Goal: Check status: Check status

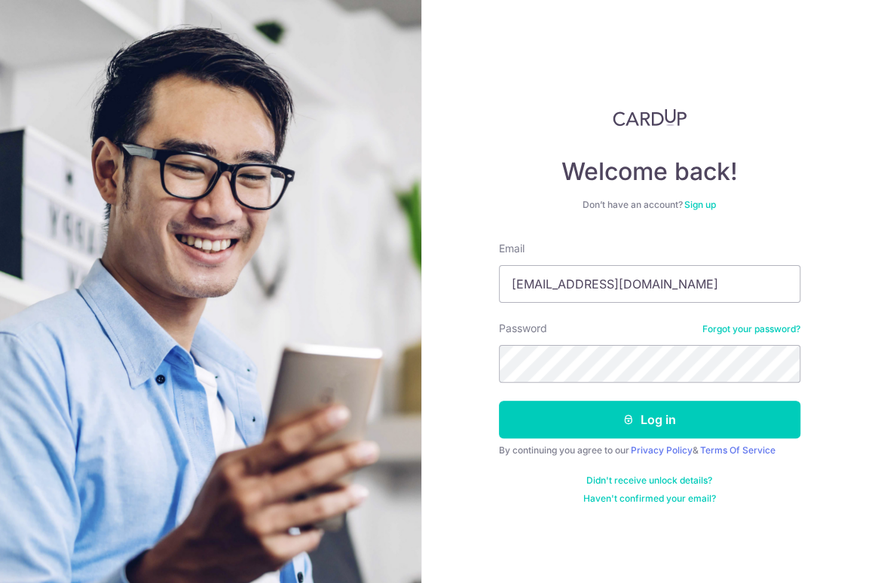
type input "[EMAIL_ADDRESS][DOMAIN_NAME]"
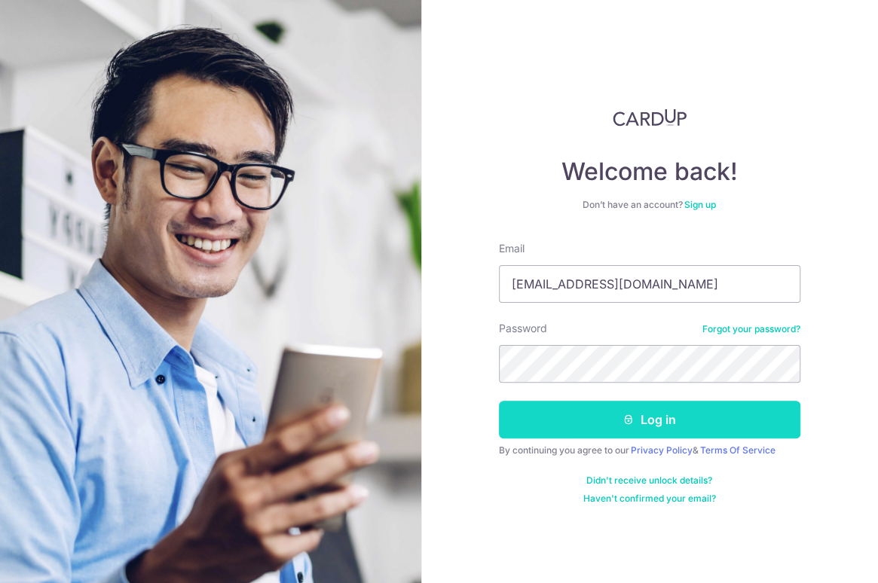
click at [731, 420] on button "Log in" at bounding box center [649, 420] width 301 height 38
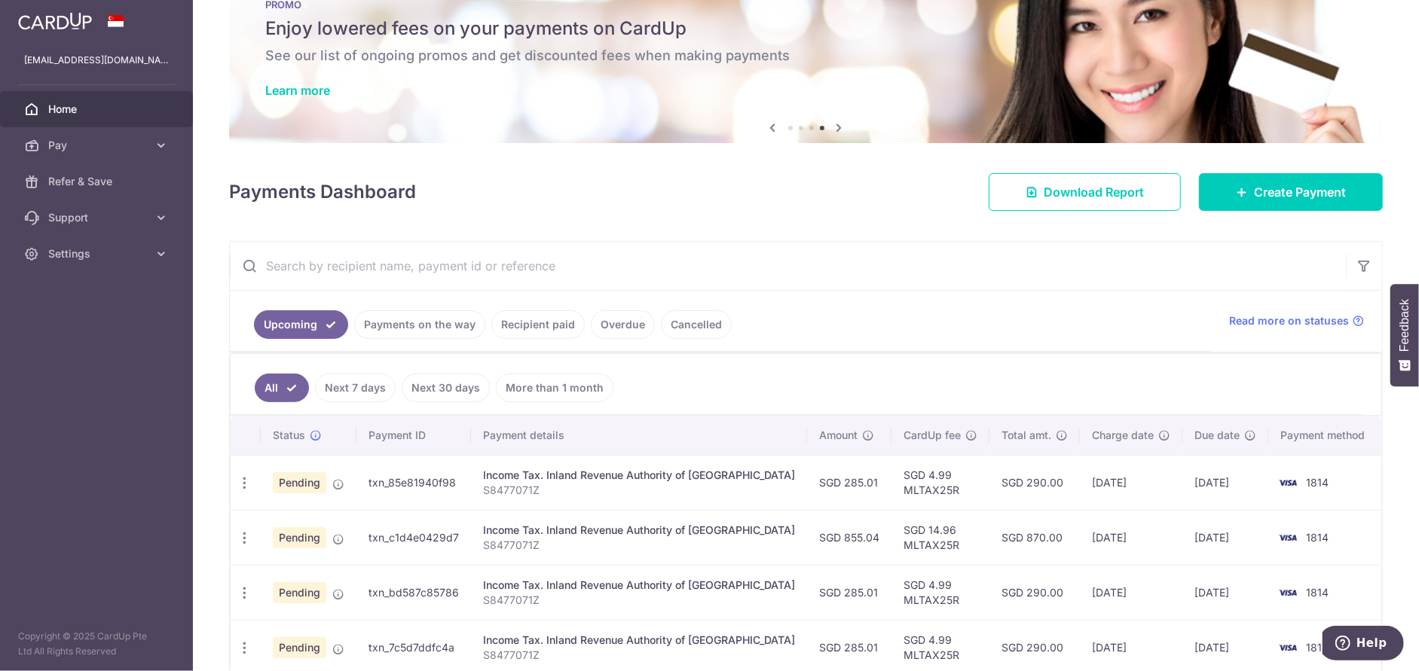
scroll to position [75, 0]
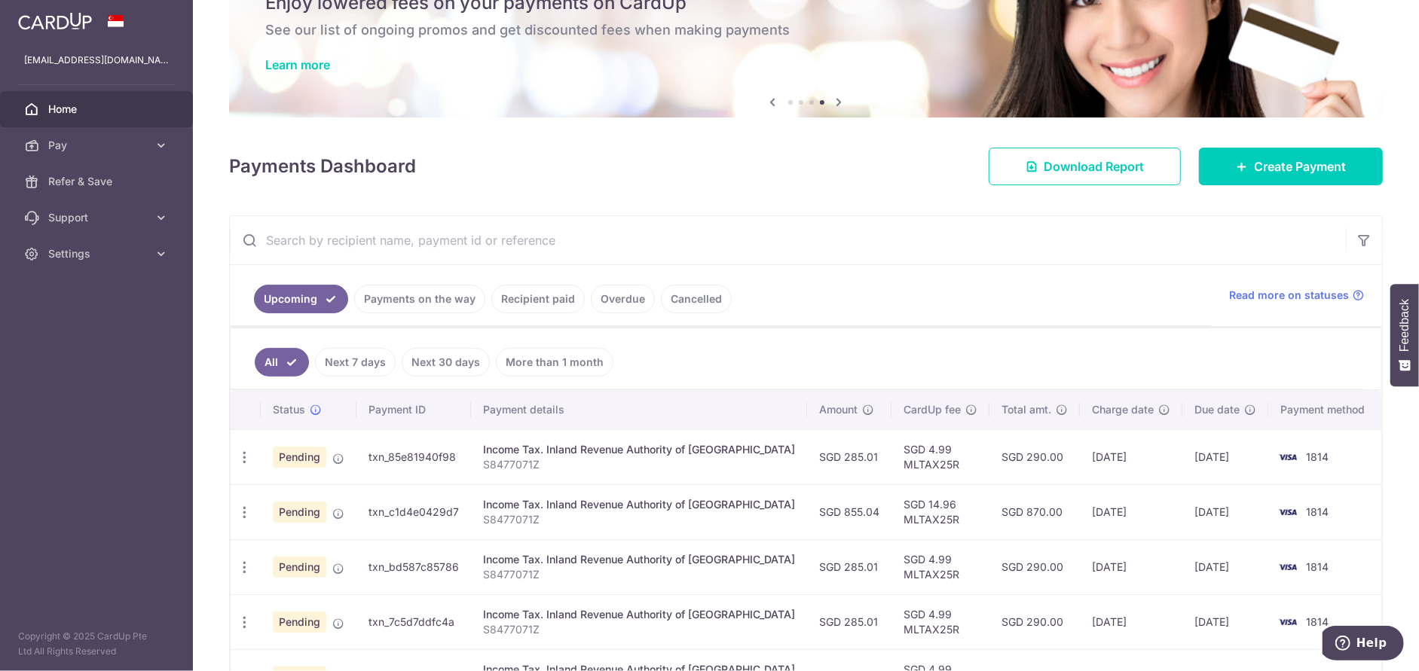
click at [438, 305] on link "Payments on the way" at bounding box center [419, 299] width 131 height 29
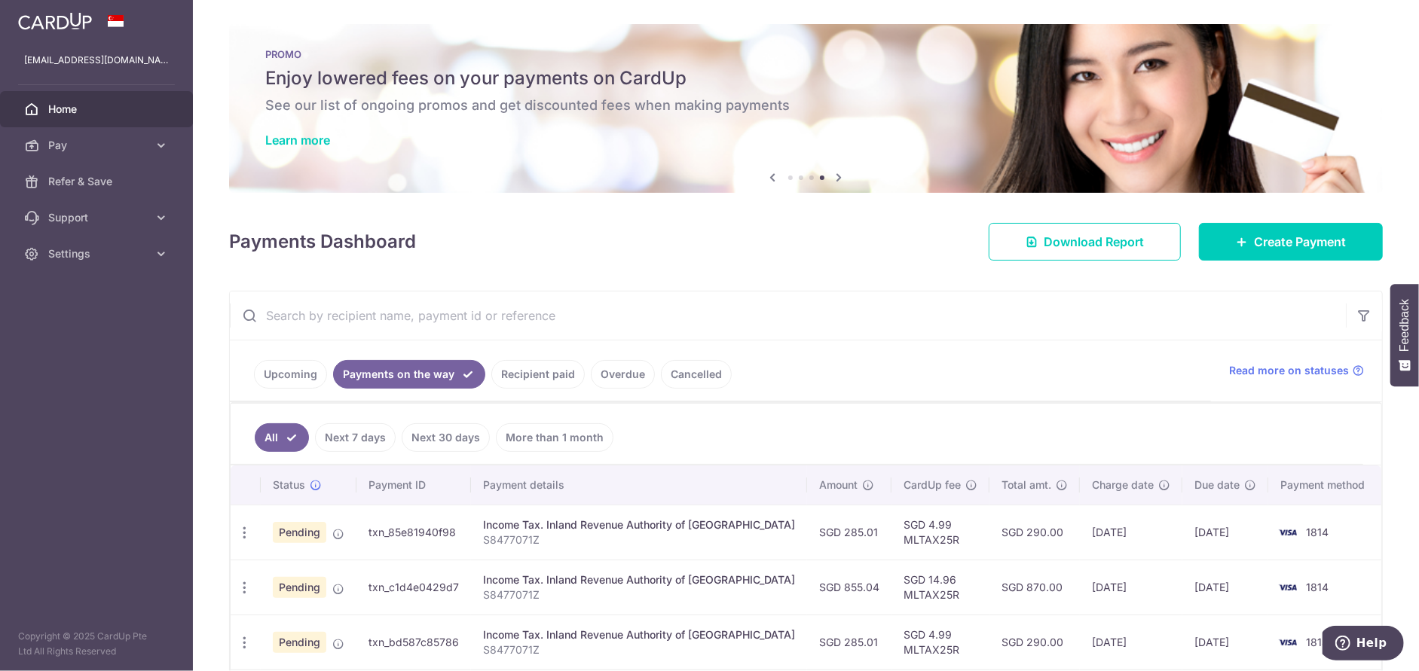
click at [525, 379] on link "Recipient paid" at bounding box center [537, 374] width 93 height 29
